Goal: Communication & Community: Answer question/provide support

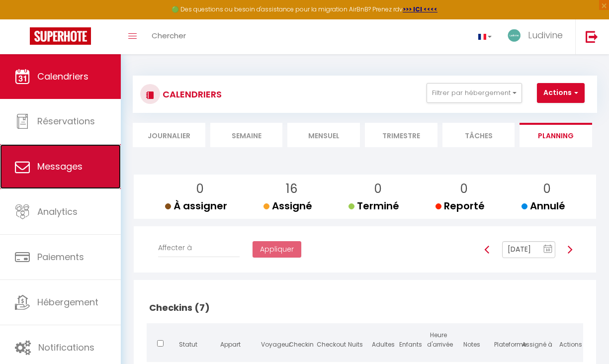
scroll to position [295, 0]
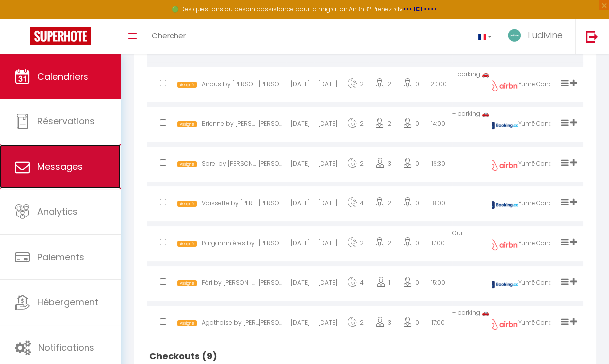
click at [53, 177] on link "Messages" at bounding box center [60, 166] width 121 height 45
select select "message"
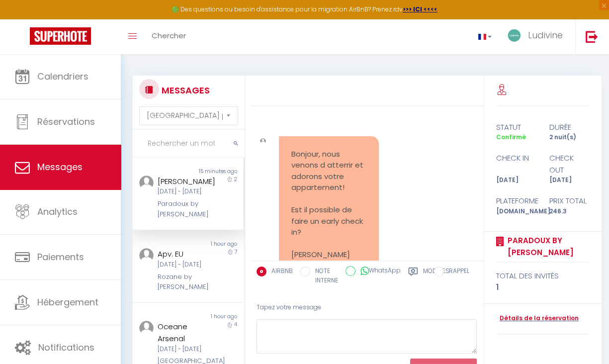
scroll to position [1302, 0]
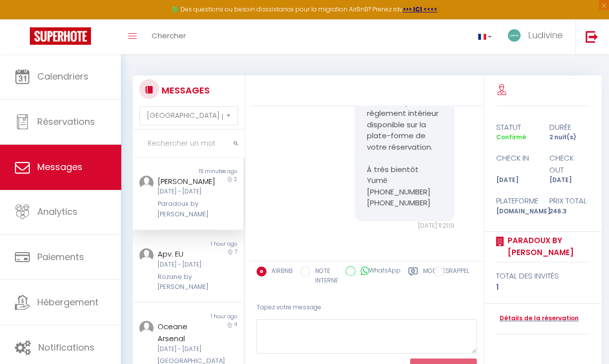
click at [164, 215] on div "[PERSON_NAME] [DATE] - [DATE] Paradoux by [PERSON_NAME]" at bounding box center [183, 197] width 65 height 44
click at [423, 271] on label "Modèles" at bounding box center [436, 276] width 26 height 20
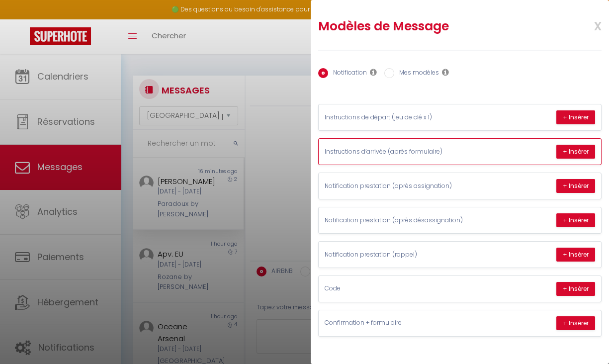
click at [463, 156] on p "Instructions d’arrivée (après formulaire)" at bounding box center [398, 151] width 149 height 9
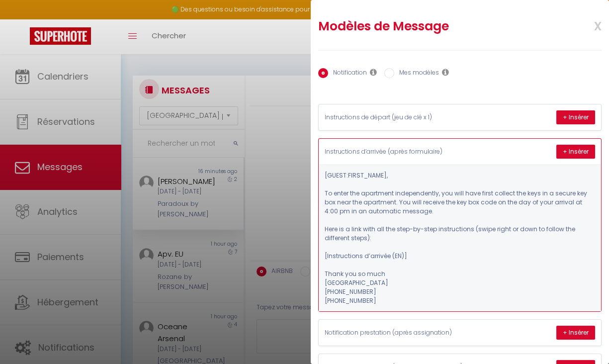
click at [451, 151] on p "Instructions d’arrivée (après formulaire)" at bounding box center [398, 151] width 149 height 9
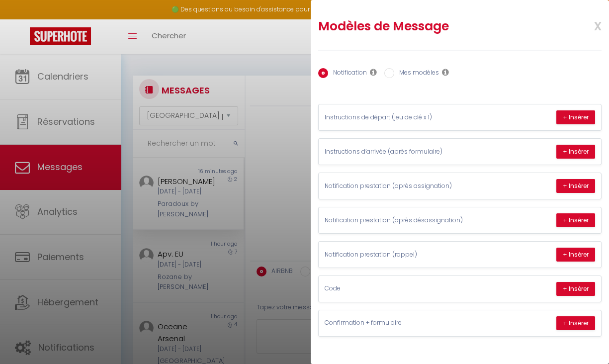
click at [286, 207] on div at bounding box center [304, 182] width 609 height 364
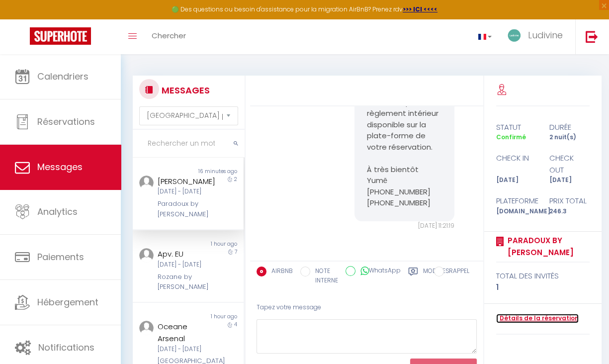
click at [532, 318] on link "Détails de la réservation" at bounding box center [537, 318] width 82 height 9
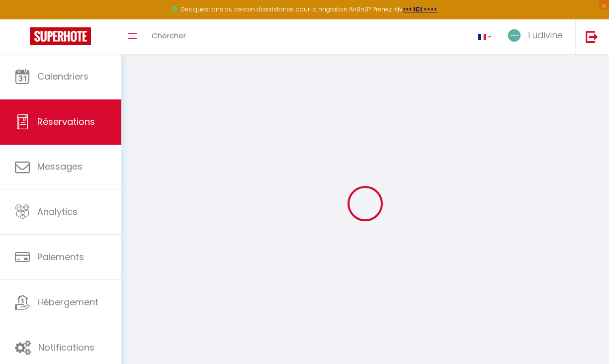
select select
checkbox input "false"
select select
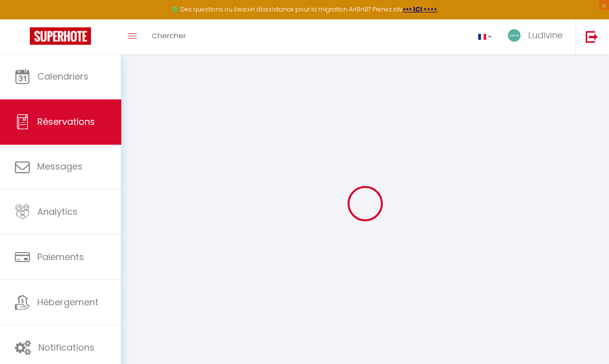
select select
checkbox input "false"
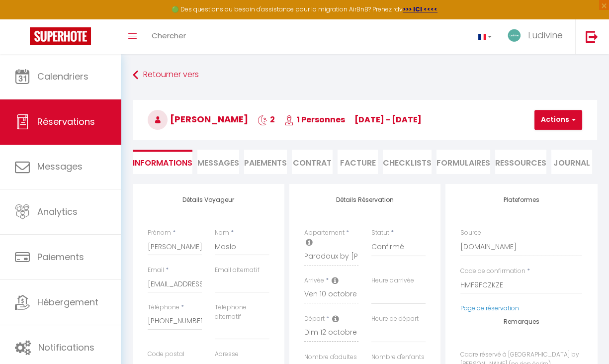
select select
checkbox input "false"
select select
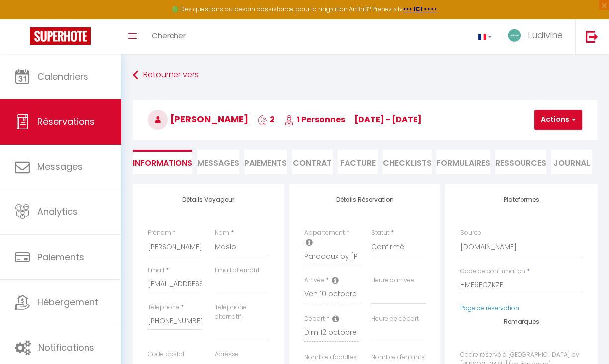
type input "60"
type input "2.3"
select select
checkbox input "false"
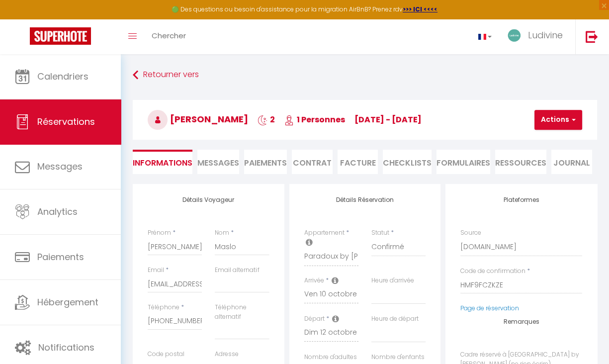
select select
checkbox input "false"
select select
click at [217, 163] on span "Messages" at bounding box center [218, 162] width 42 height 11
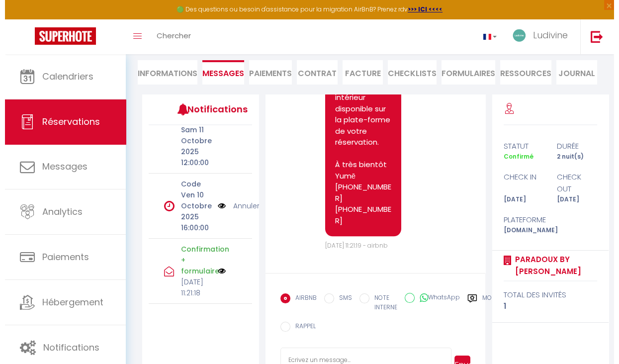
scroll to position [174, 0]
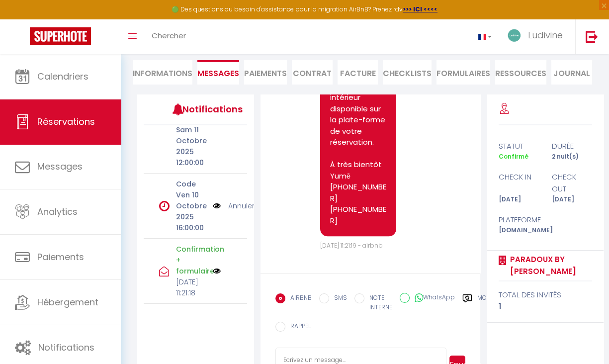
click at [213, 200] on img at bounding box center [217, 205] width 8 height 11
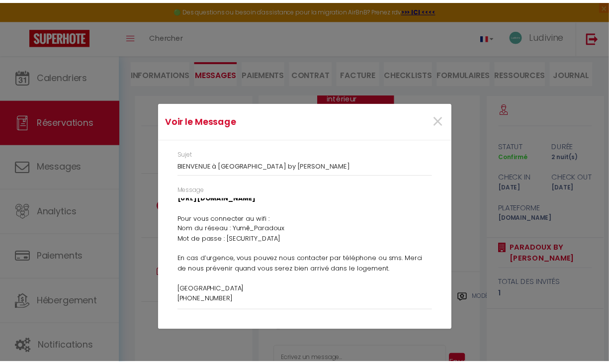
scroll to position [115, 0]
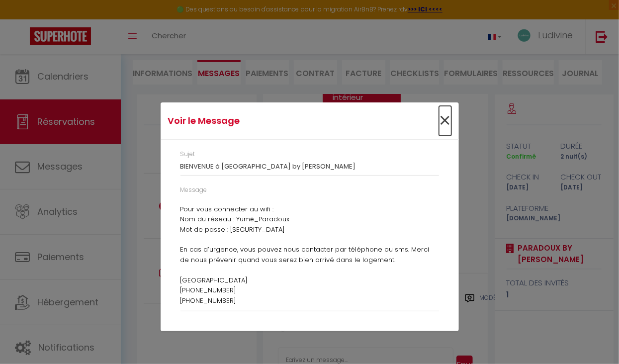
click at [445, 123] on span "×" at bounding box center [445, 121] width 12 height 30
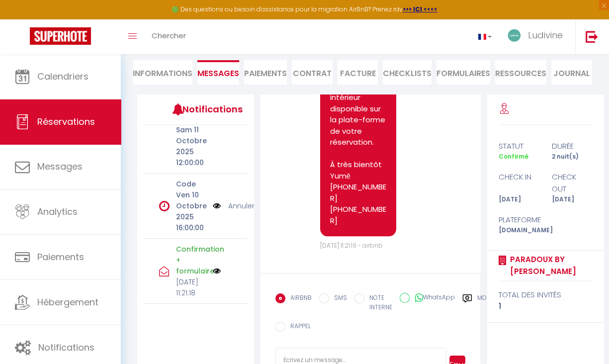
click at [213, 200] on img at bounding box center [217, 205] width 8 height 11
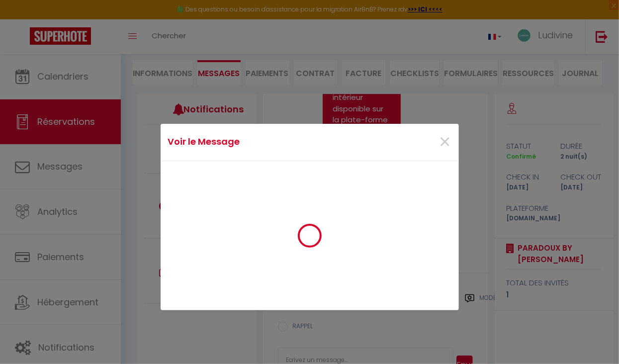
scroll to position [1501, 0]
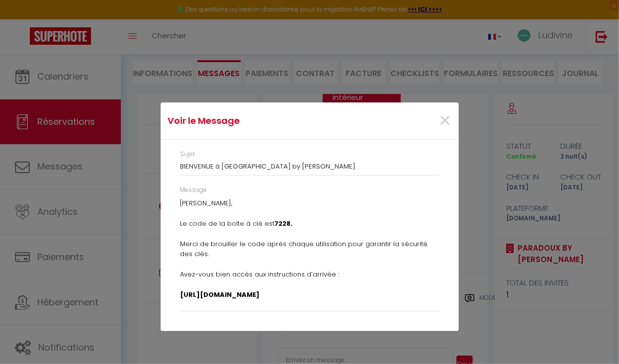
click at [289, 235] on p "[PERSON_NAME], Le code de la boîte à clé est 7228. Merci de brouiller le code a…" at bounding box center [309, 304] width 258 height 213
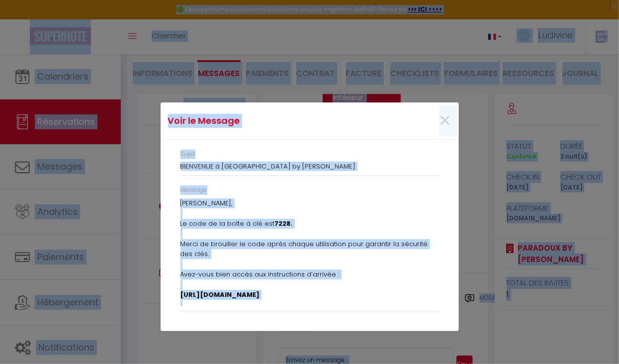
click at [275, 235] on p "[PERSON_NAME], Le code de la boîte à clé est 7228. Merci de brouiller le code a…" at bounding box center [309, 304] width 258 height 213
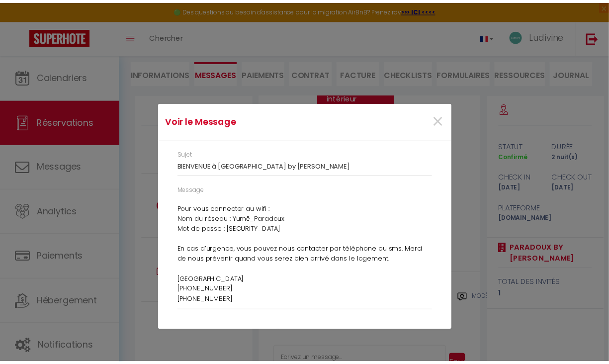
scroll to position [115, 21]
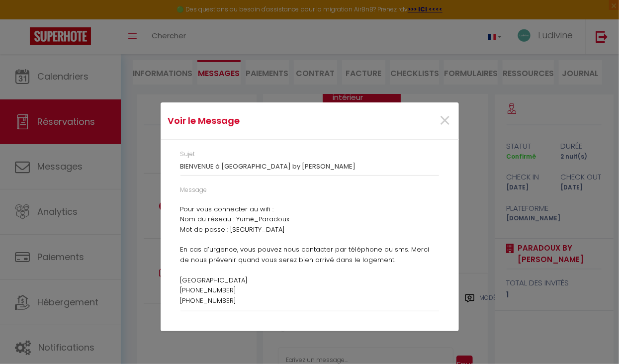
drag, startPoint x: 179, startPoint y: 202, endPoint x: 420, endPoint y: 296, distance: 259.1
click at [420, 296] on div "Message [PERSON_NAME], Le code de la boîte à clé est 7228. Merci de brouiller l…" at bounding box center [308, 253] width 271 height 136
copy p "[PERSON_NAME], Le code de la boîte à clé est 7228. Merci de brouiller le code a…"
click at [439, 123] on span "×" at bounding box center [445, 121] width 12 height 30
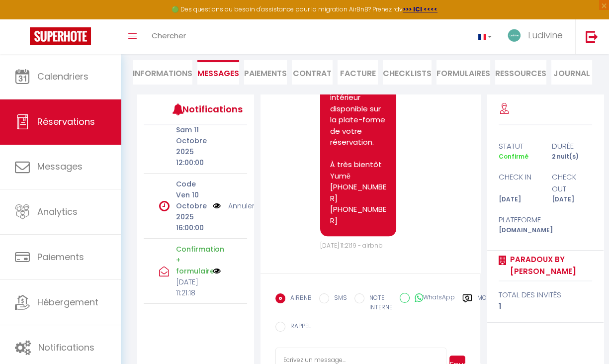
scroll to position [127, 0]
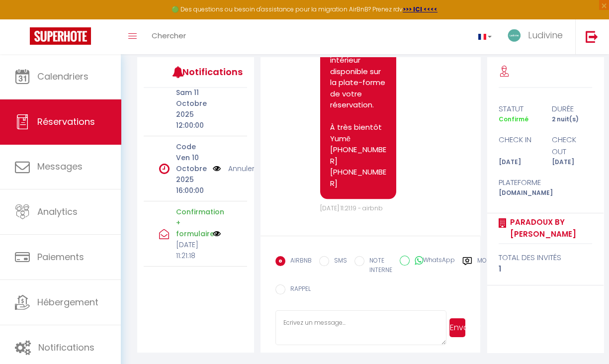
click at [317, 322] on textarea at bounding box center [360, 327] width 171 height 35
paste textarea "[PERSON_NAME], Le code de la boîte à clé est 7228. Merci de brouiller le code a…"
click at [420, 324] on textarea "[PERSON_NAME], Le code de la boîte à clé est 7228. Merci de brouiller le code a…" at bounding box center [360, 327] width 171 height 35
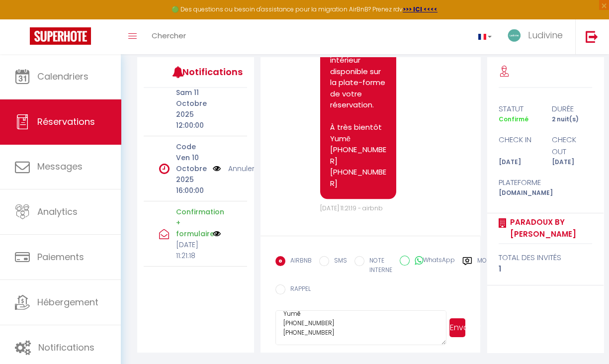
type textarea "[PERSON_NAME], Le code de la boîte à clé est 7228. Merci de brouiller le code a…"
click at [458, 328] on button "Envoyer" at bounding box center [457, 327] width 16 height 19
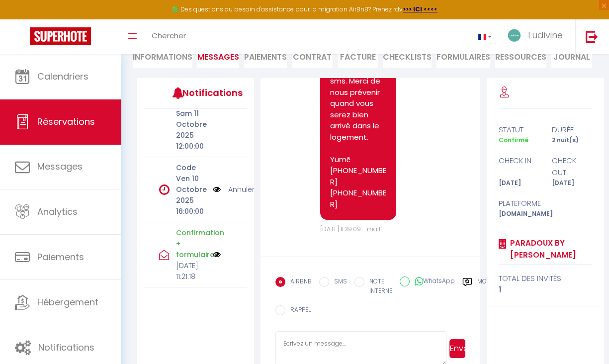
scroll to position [2540, 0]
click at [228, 184] on link "Annuler" at bounding box center [241, 189] width 26 height 11
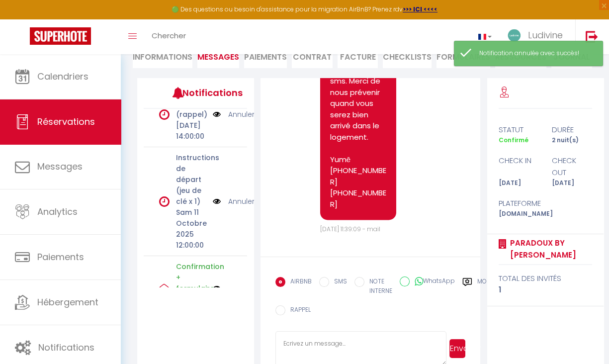
scroll to position [0, 0]
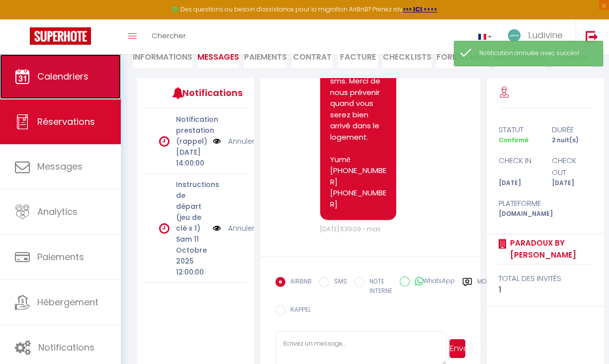
click at [60, 85] on link "Calendriers" at bounding box center [60, 76] width 121 height 45
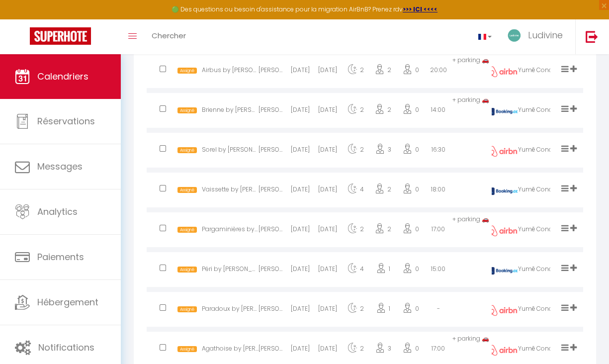
scroll to position [313, 0]
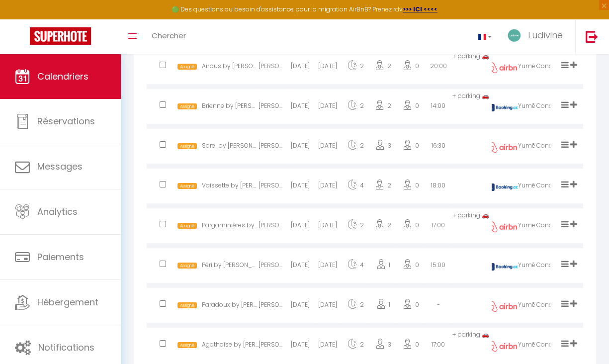
click at [567, 308] on icon at bounding box center [564, 303] width 7 height 8
click at [513, 279] on li "Terminé" at bounding box center [530, 271] width 79 height 19
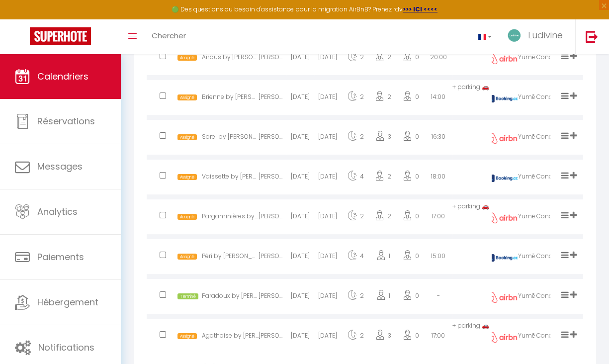
scroll to position [319, 0]
